Goal: Find specific page/section: Find specific page/section

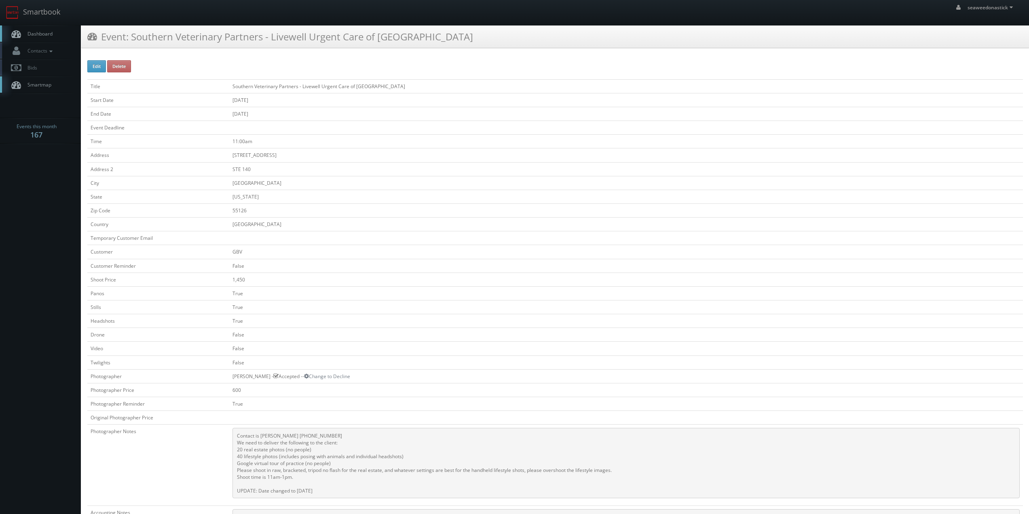
drag, startPoint x: 40, startPoint y: 35, endPoint x: 108, endPoint y: 32, distance: 68.0
click at [40, 35] on span "Dashboard" at bounding box center [37, 33] width 29 height 7
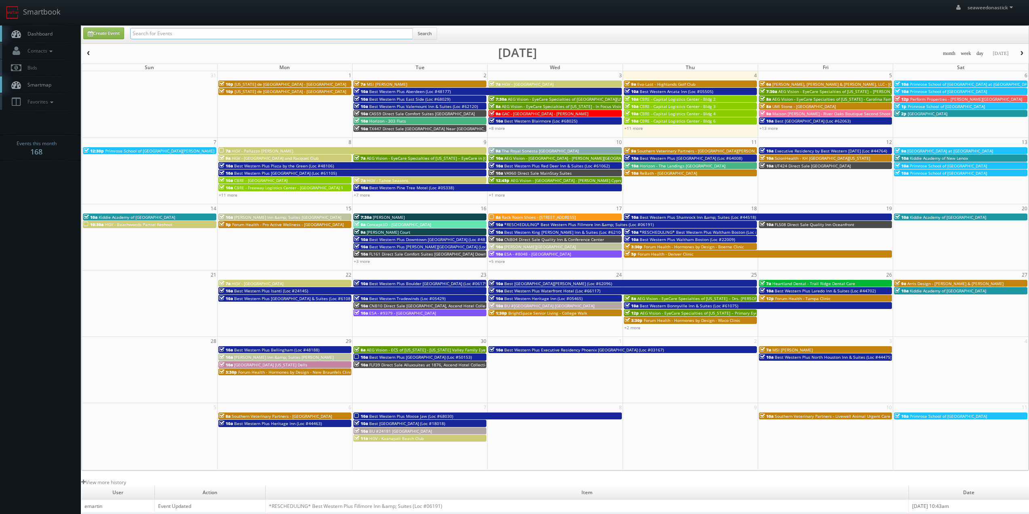
click at [280, 34] on input "text" at bounding box center [271, 33] width 283 height 11
paste input "OR337 Cambria Hotel Portland Pearl District"
type input "OR337 Cambria Hotel Portland Pearl District"
click at [424, 36] on button "Search" at bounding box center [424, 33] width 25 height 12
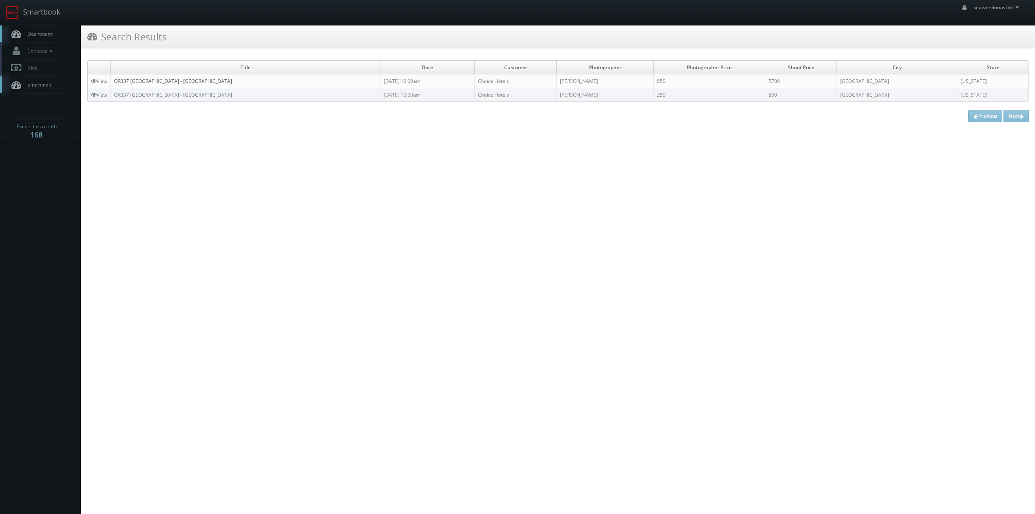
click at [182, 82] on link "OR337 Cambria Hotel Portland - Pearl District" at bounding box center [173, 81] width 118 height 7
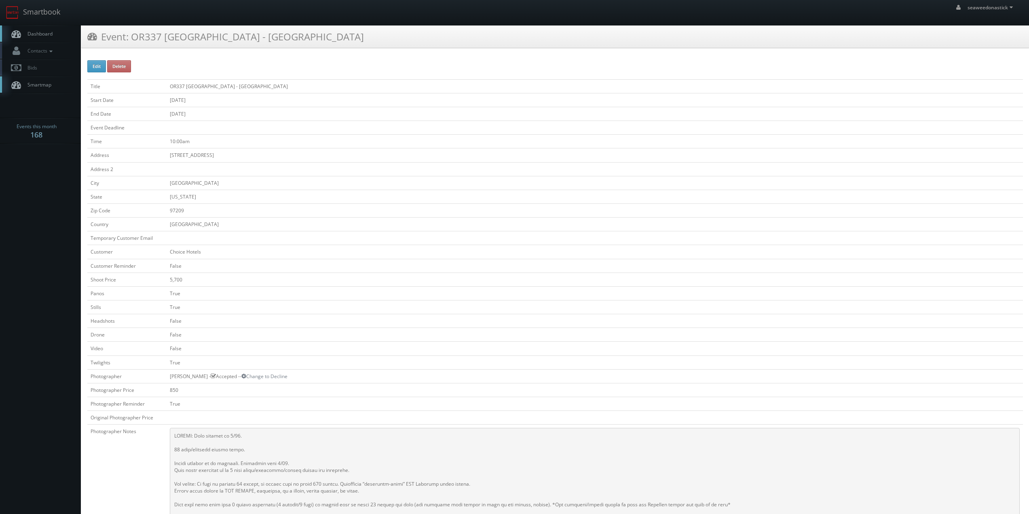
drag, startPoint x: 242, startPoint y: 41, endPoint x: 247, endPoint y: 41, distance: 4.4
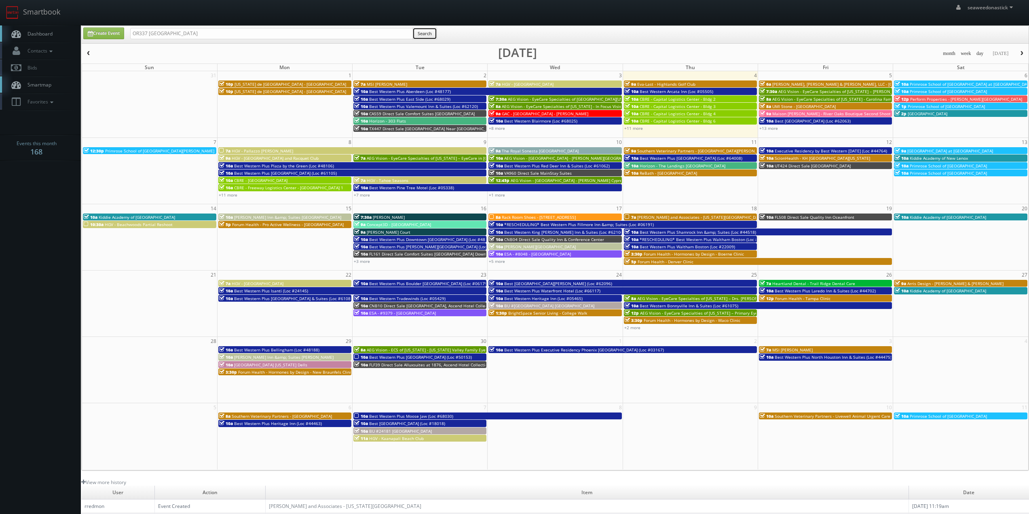
click at [419, 36] on button "Search" at bounding box center [424, 33] width 25 height 12
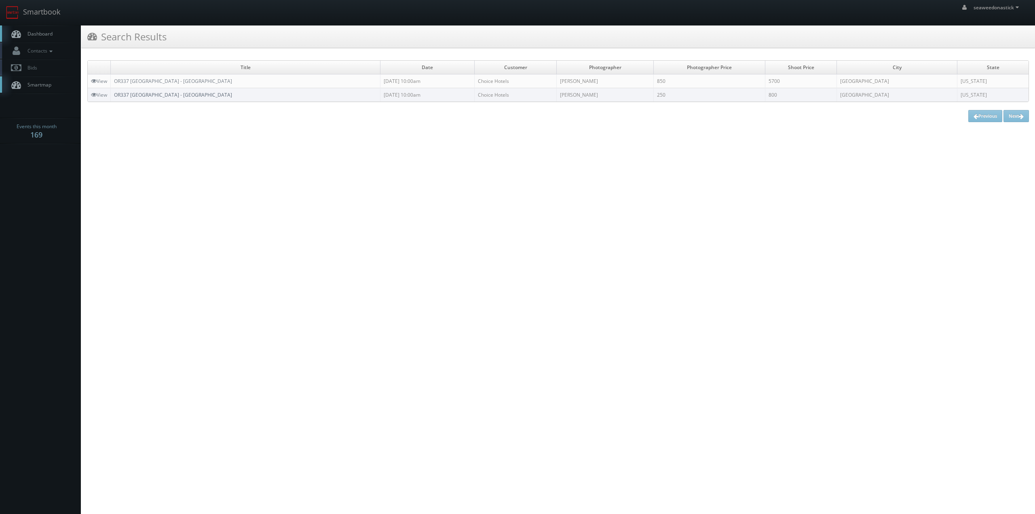
click at [148, 93] on link "OR337 Cambria Hotel Portland - Pearl District" at bounding box center [173, 94] width 118 height 7
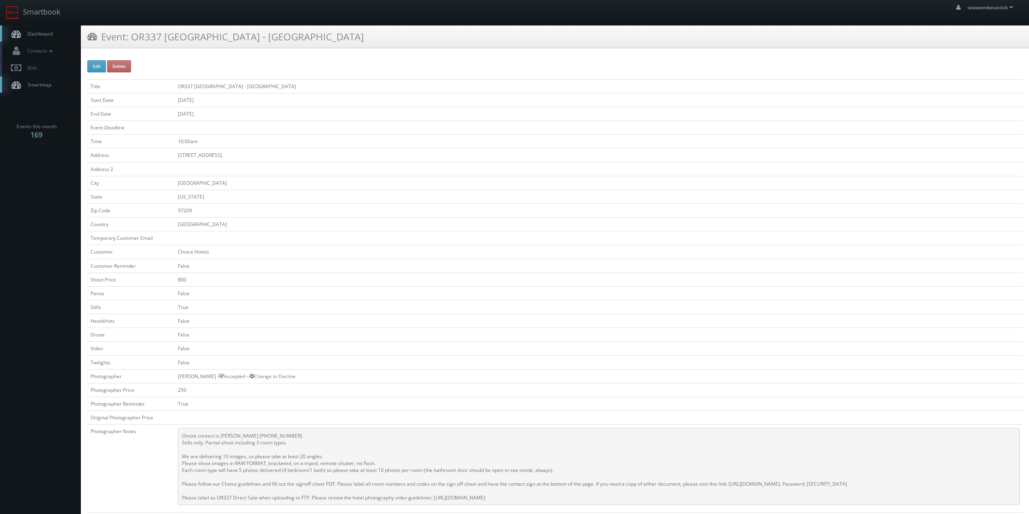
scroll to position [202, 0]
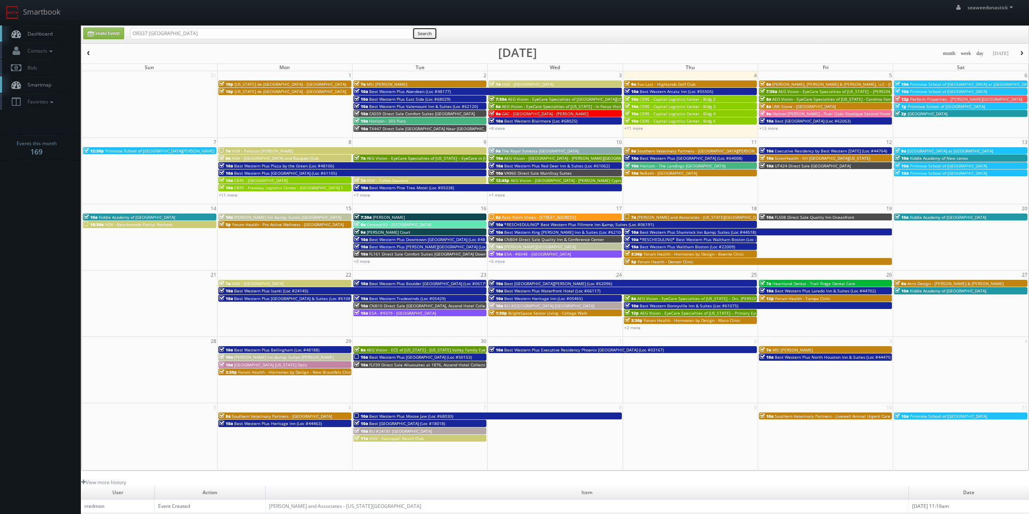
click at [423, 32] on button "Search" at bounding box center [424, 33] width 25 height 12
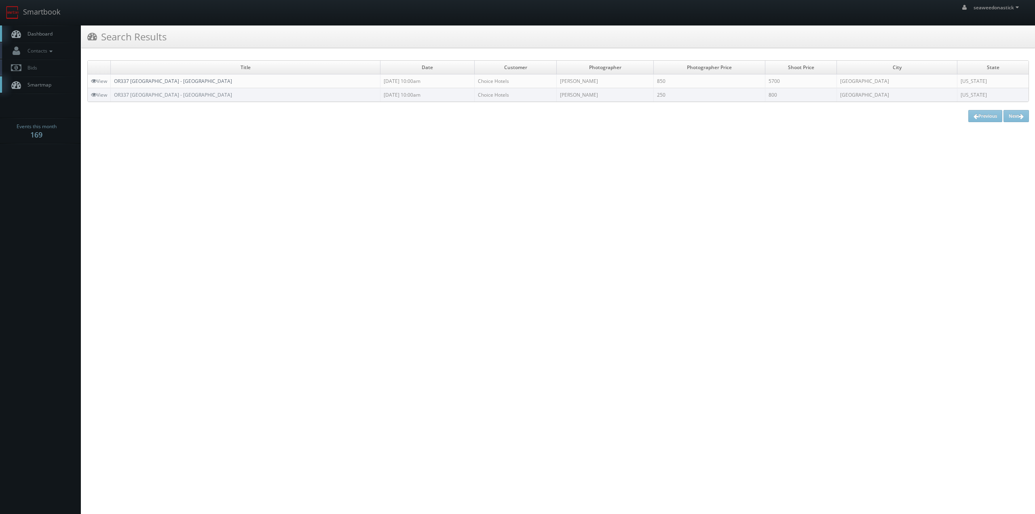
click at [183, 83] on link "OR337 [GEOGRAPHIC_DATA] - [GEOGRAPHIC_DATA]" at bounding box center [173, 81] width 118 height 7
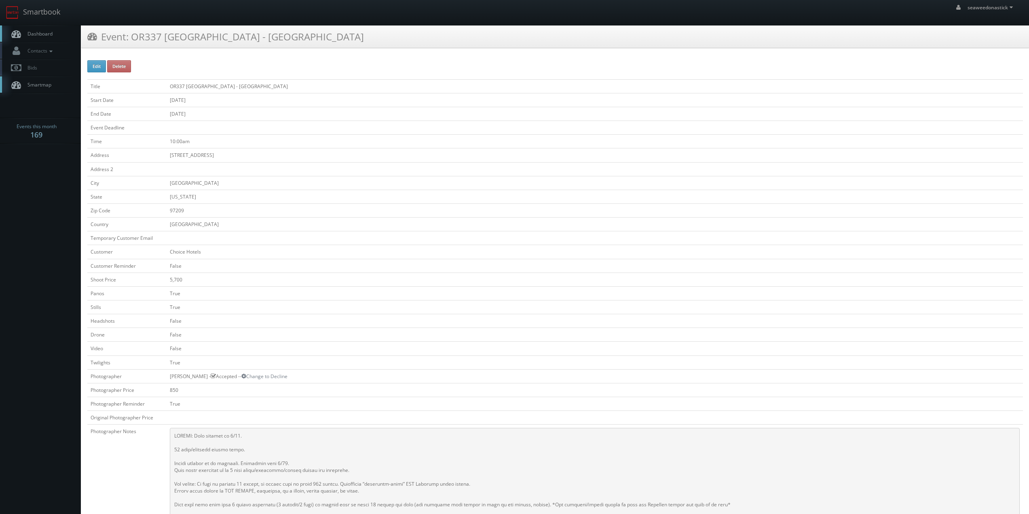
click at [482, 145] on td "10:00am" at bounding box center [595, 142] width 856 height 14
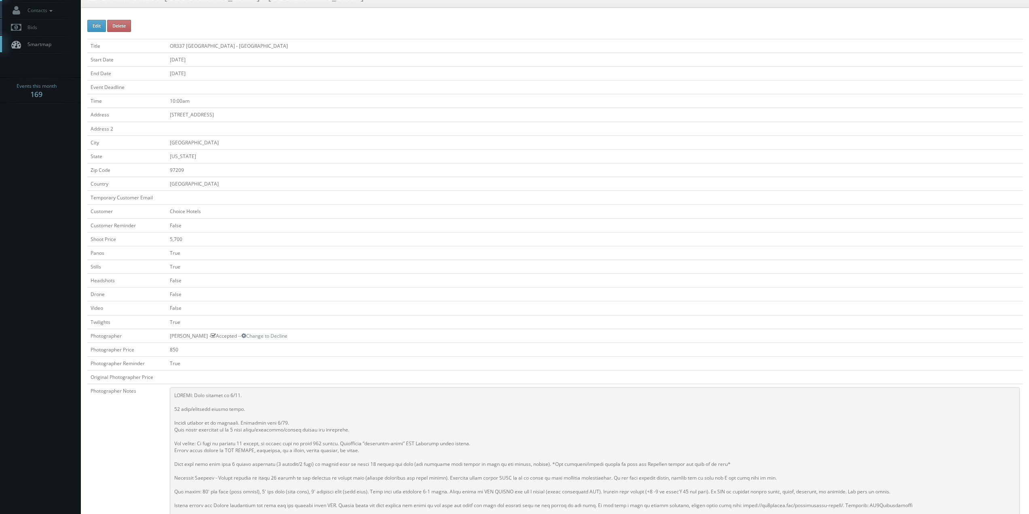
scroll to position [121, 0]
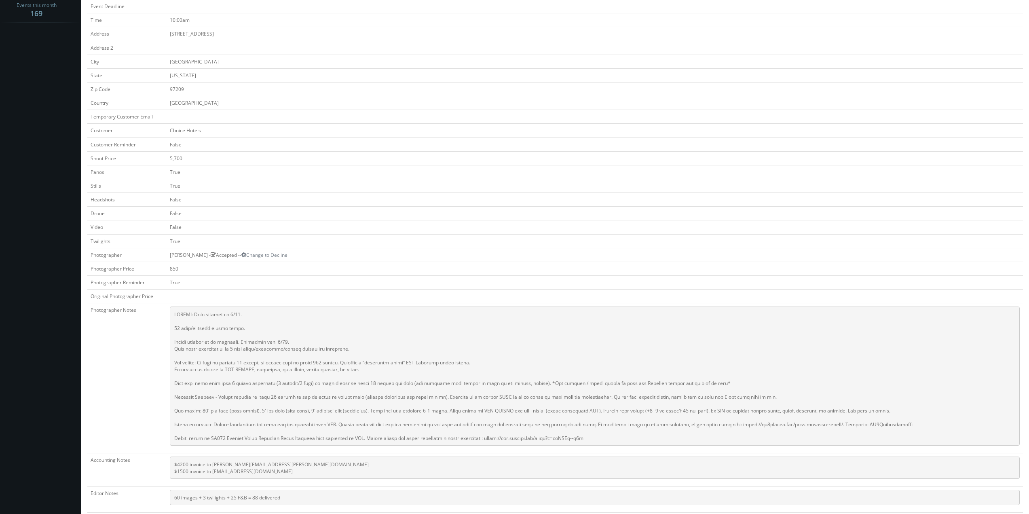
click at [475, 150] on td "False" at bounding box center [595, 144] width 856 height 14
click at [468, 141] on td "False" at bounding box center [595, 144] width 856 height 14
click at [463, 127] on td "Choice Hotels" at bounding box center [595, 131] width 856 height 14
